Goal: Information Seeking & Learning: Understand process/instructions

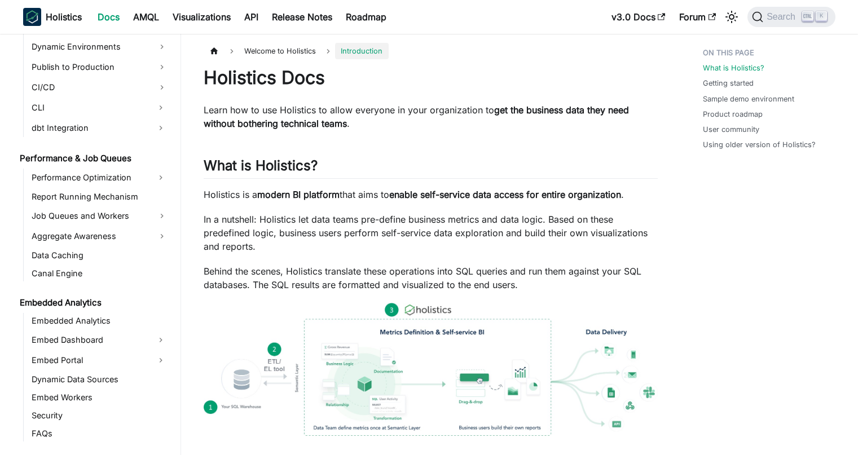
scroll to position [866, 0]
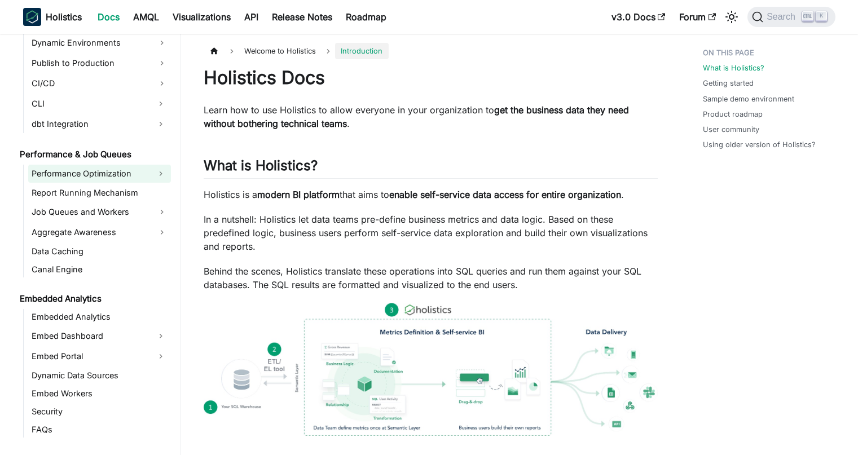
click at [68, 172] on link "Performance Optimization" at bounding box center [89, 174] width 122 height 18
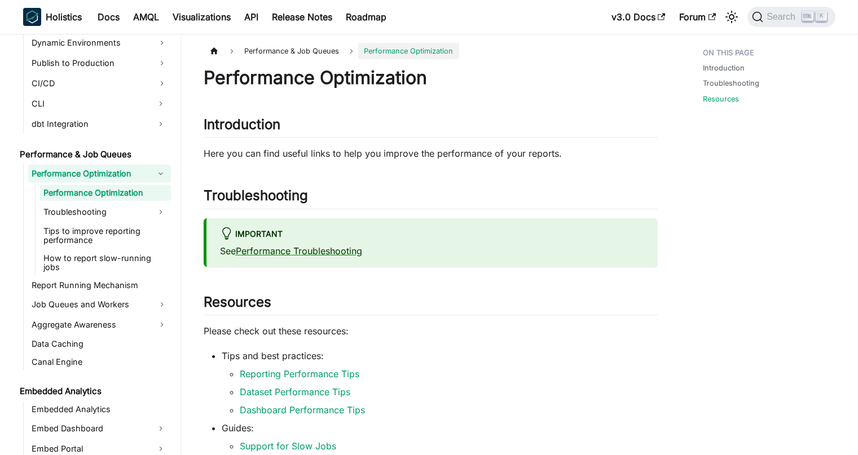
scroll to position [190, 0]
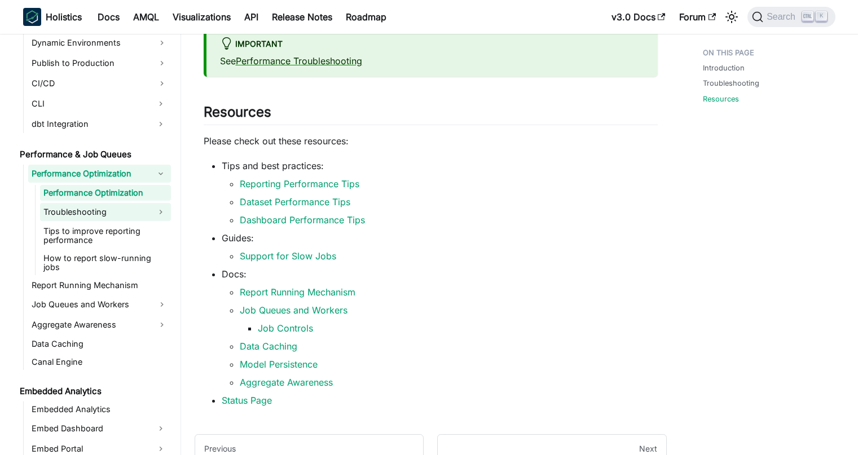
click at [103, 218] on link "Troubleshooting" at bounding box center [95, 212] width 111 height 18
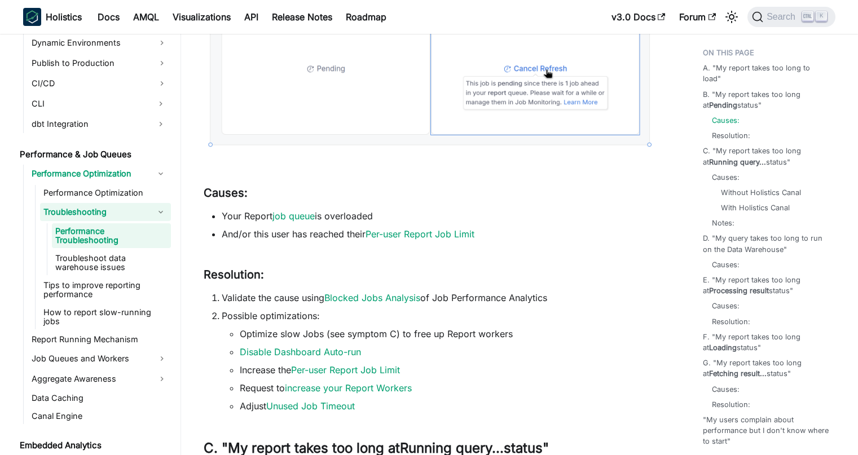
scroll to position [601, 0]
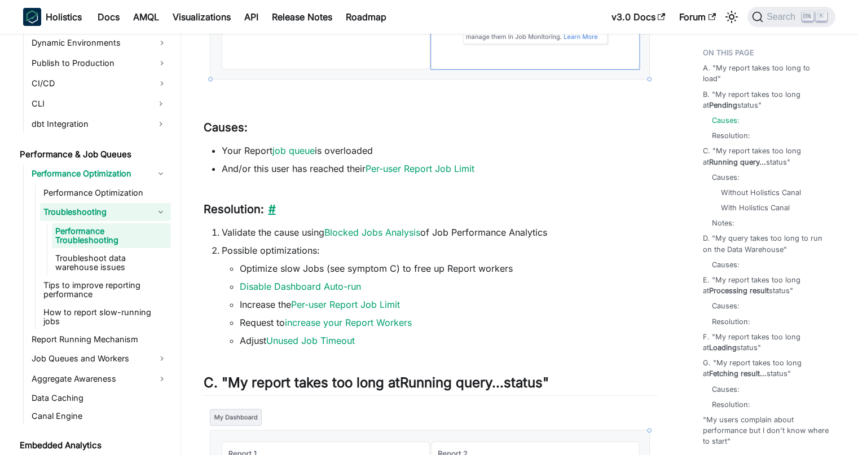
click at [271, 210] on link "​" at bounding box center [270, 209] width 12 height 14
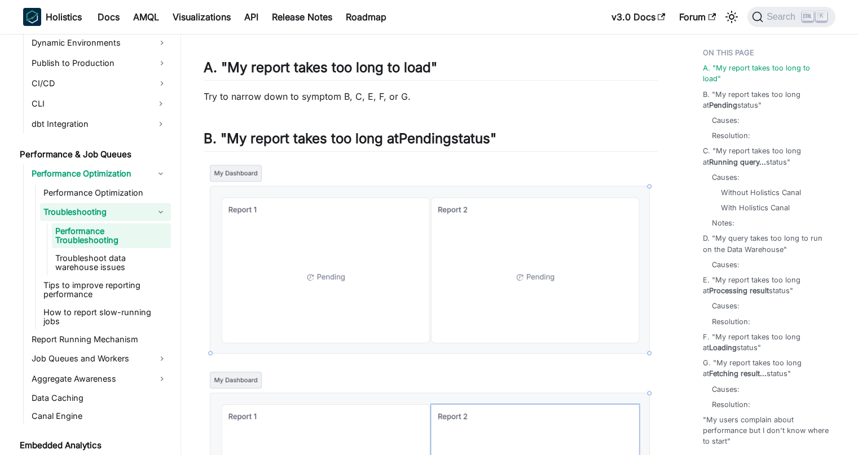
scroll to position [116, 0]
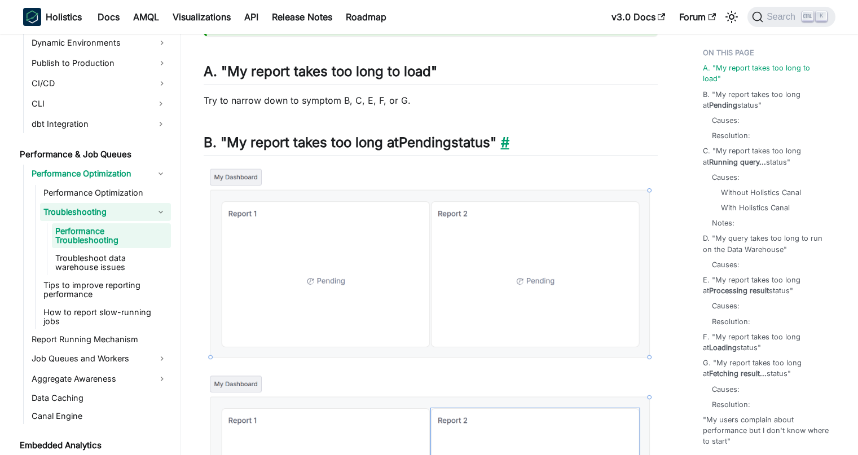
click at [509, 146] on link "​" at bounding box center [502, 142] width 13 height 16
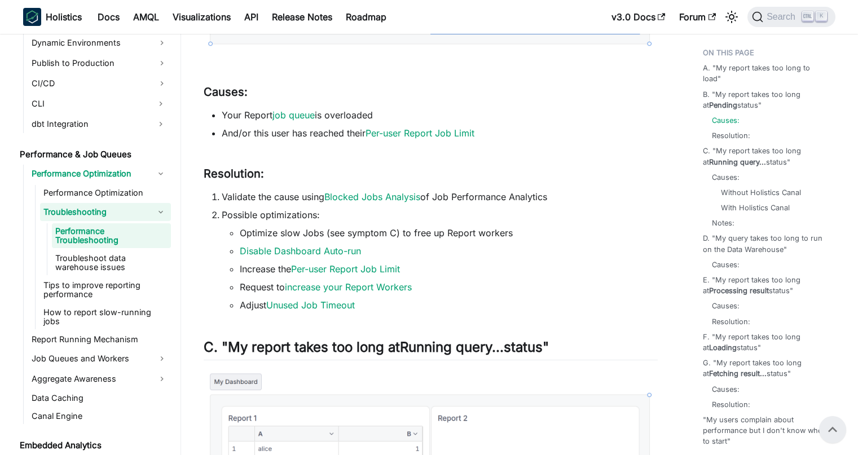
scroll to position [632, 0]
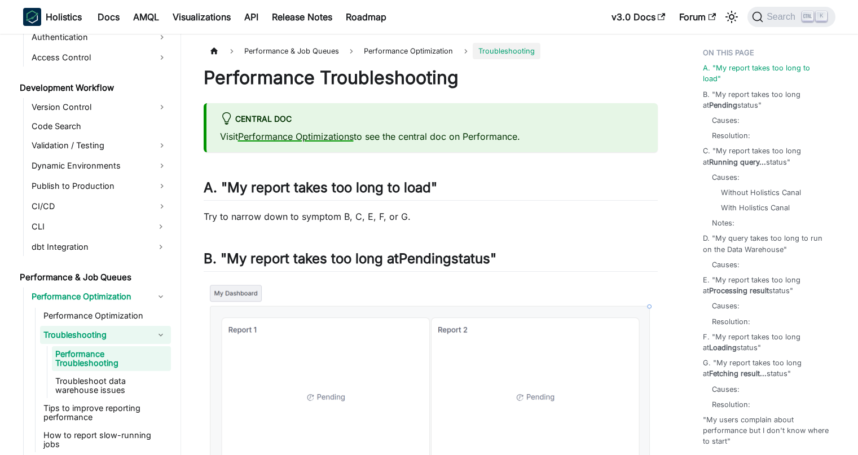
click at [310, 138] on link "Performance Optimizations" at bounding box center [296, 136] width 116 height 11
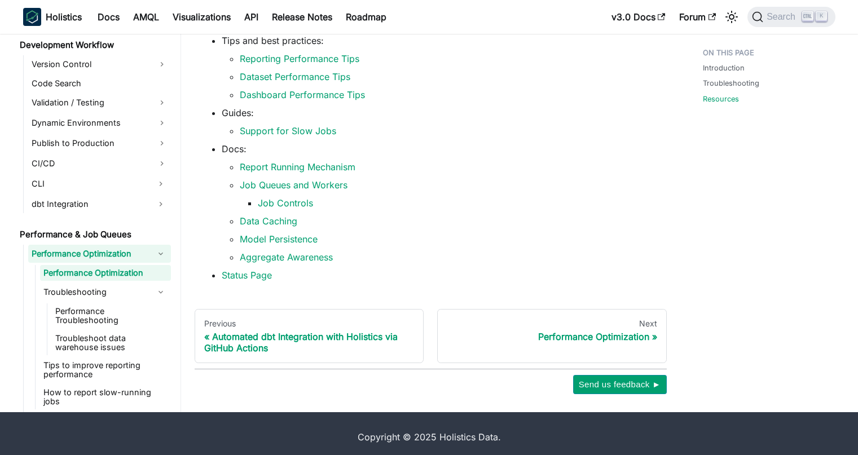
scroll to position [323, 0]
